Goal: Task Accomplishment & Management: Manage account settings

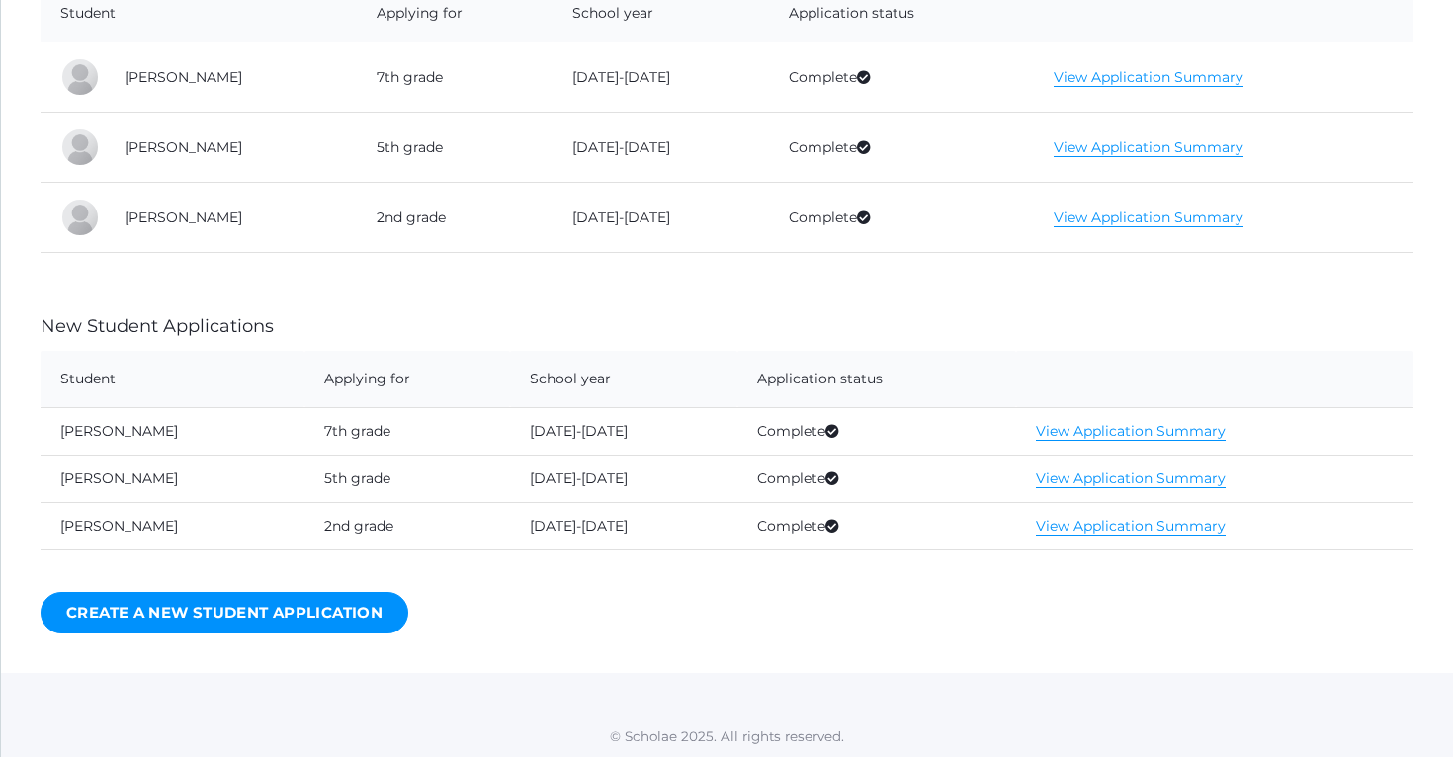
scroll to position [635, 0]
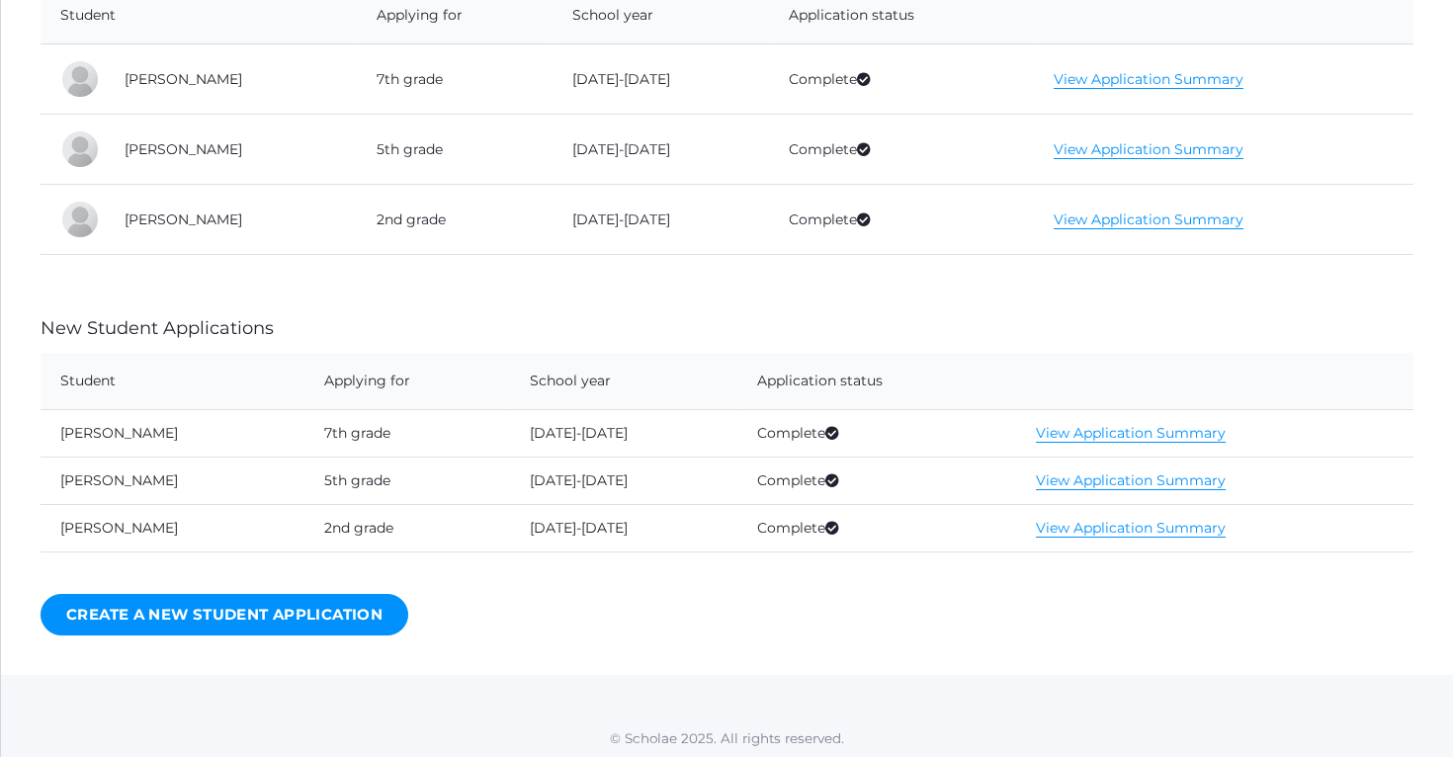
click at [90, 141] on div at bounding box center [80, 149] width 40 height 40
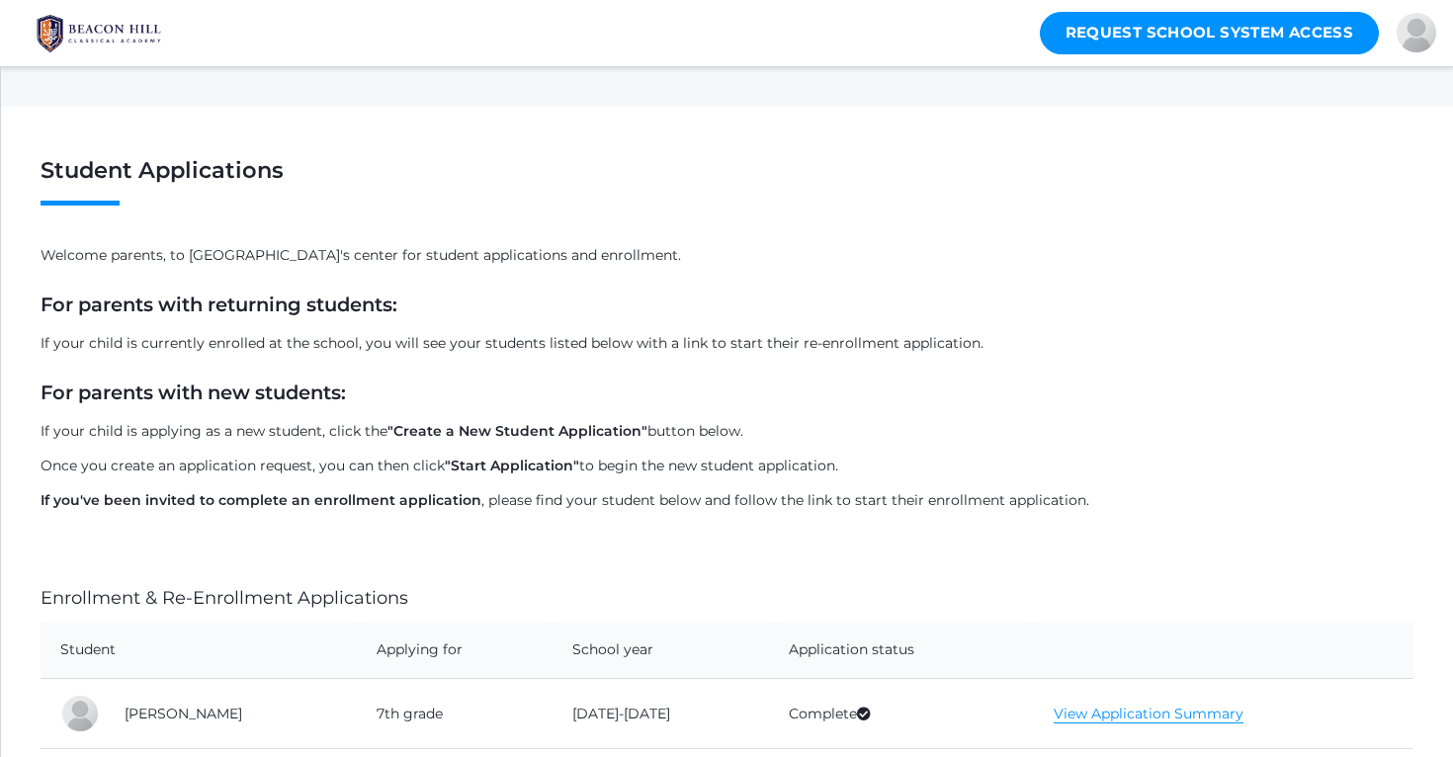
scroll to position [0, 0]
click at [1417, 27] on div at bounding box center [1417, 33] width 40 height 40
click at [1399, 187] on link "Sign Out" at bounding box center [1372, 188] width 146 height 43
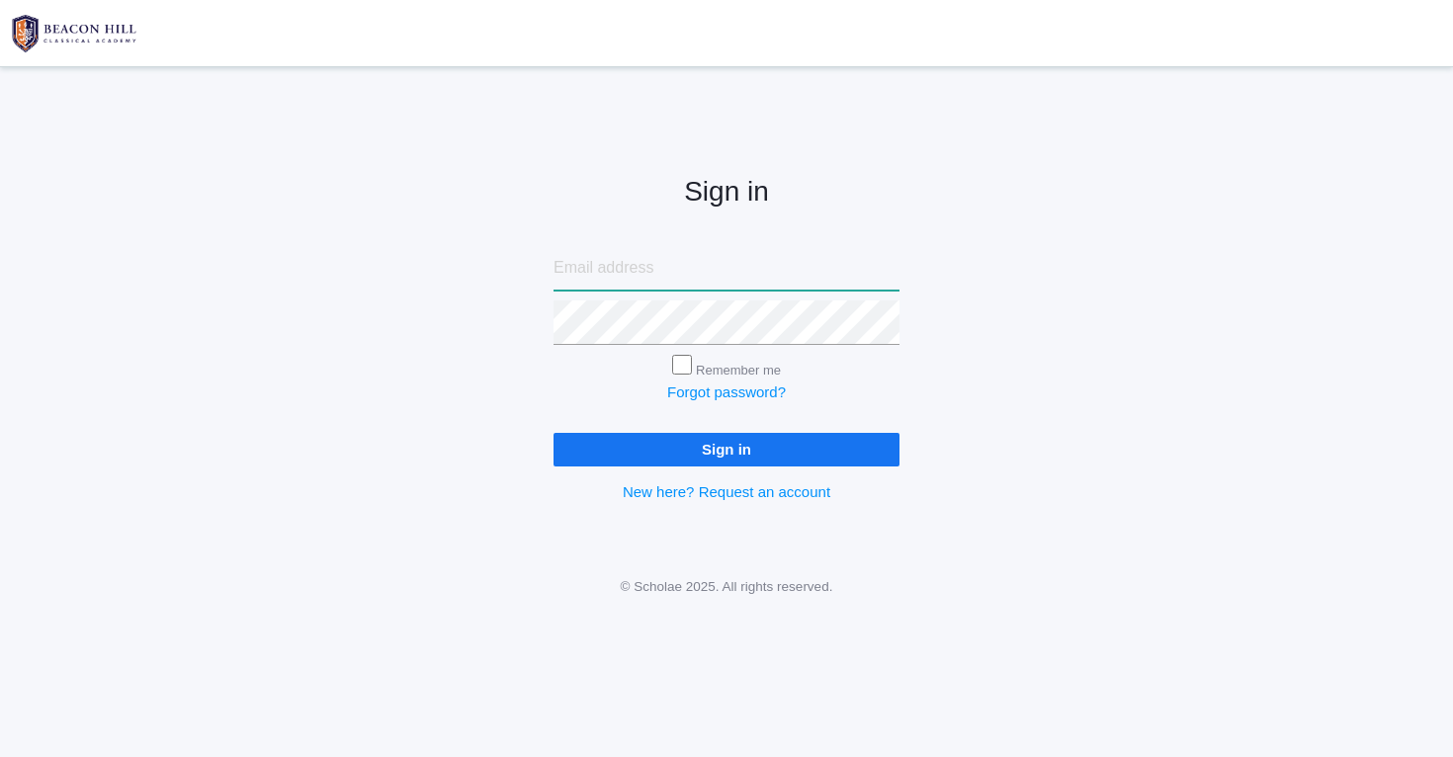
type input "nicole.alece.henry@gmail.com"
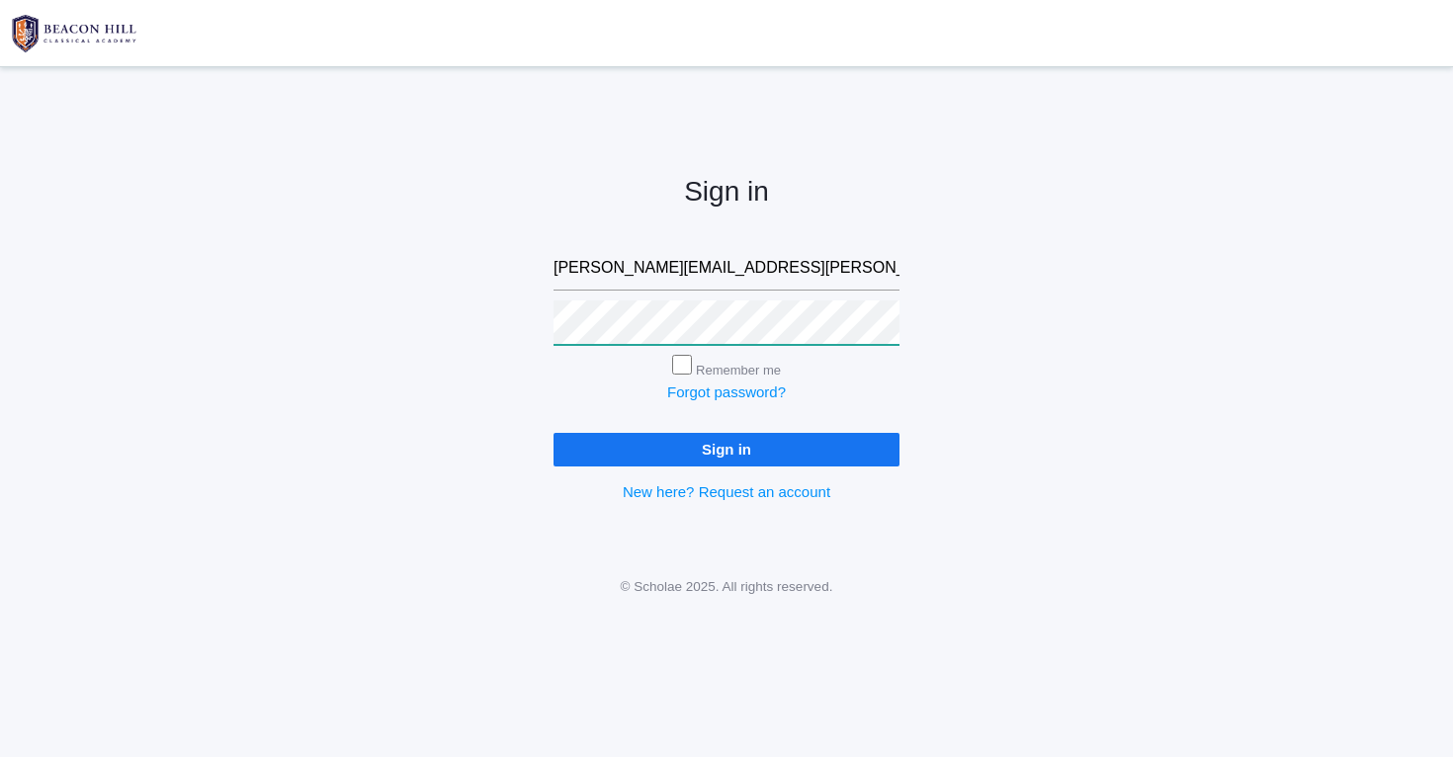
click at [726, 446] on input "Sign in" at bounding box center [726, 449] width 346 height 33
